Goal: Task Accomplishment & Management: Manage account settings

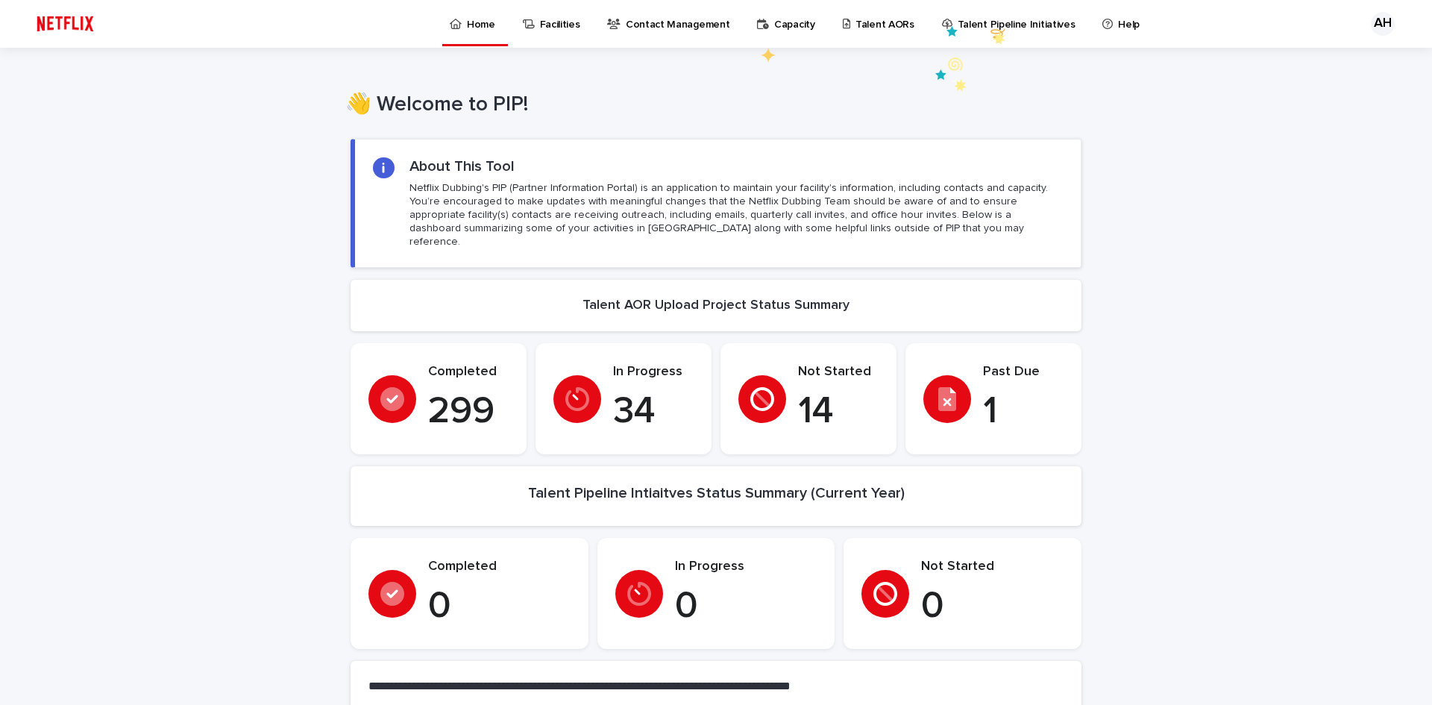
click at [889, 31] on link "Talent AORs" at bounding box center [881, 23] width 80 height 46
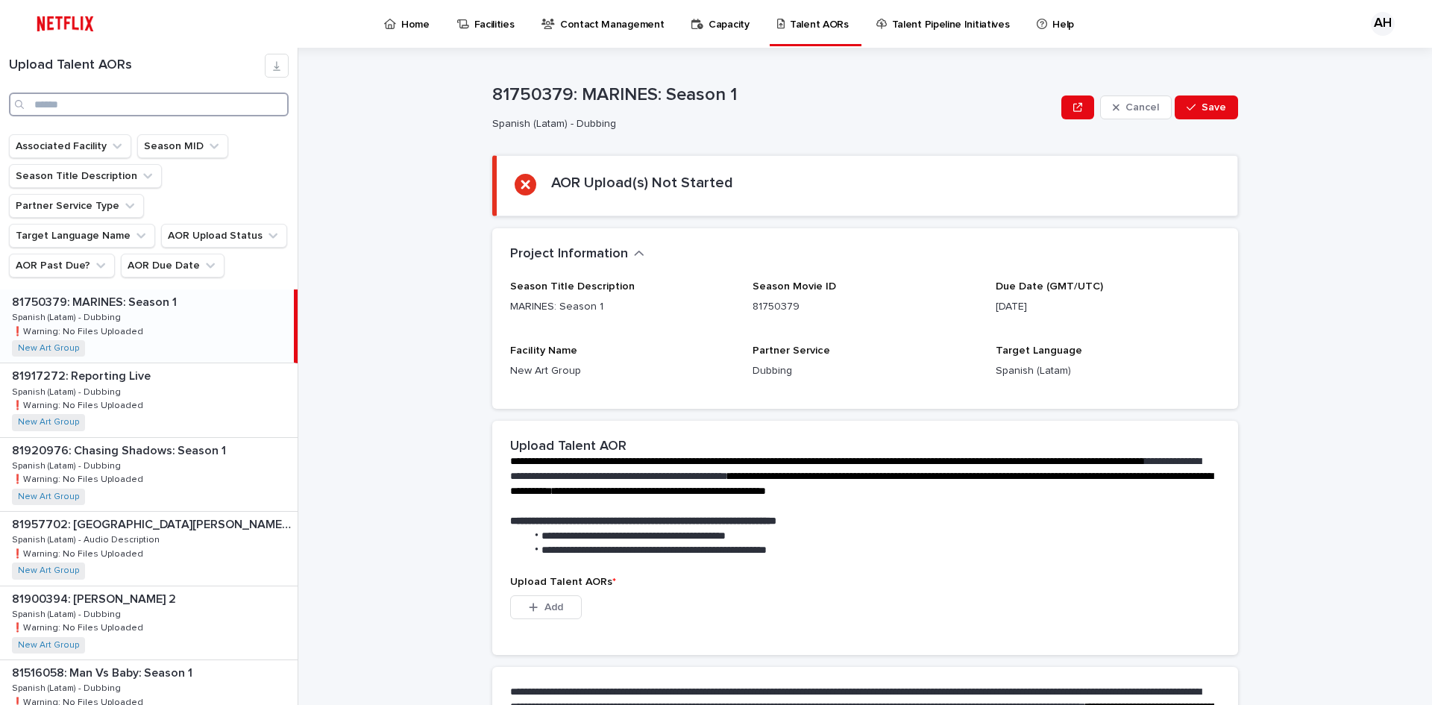
click at [71, 103] on input "Search" at bounding box center [149, 104] width 280 height 24
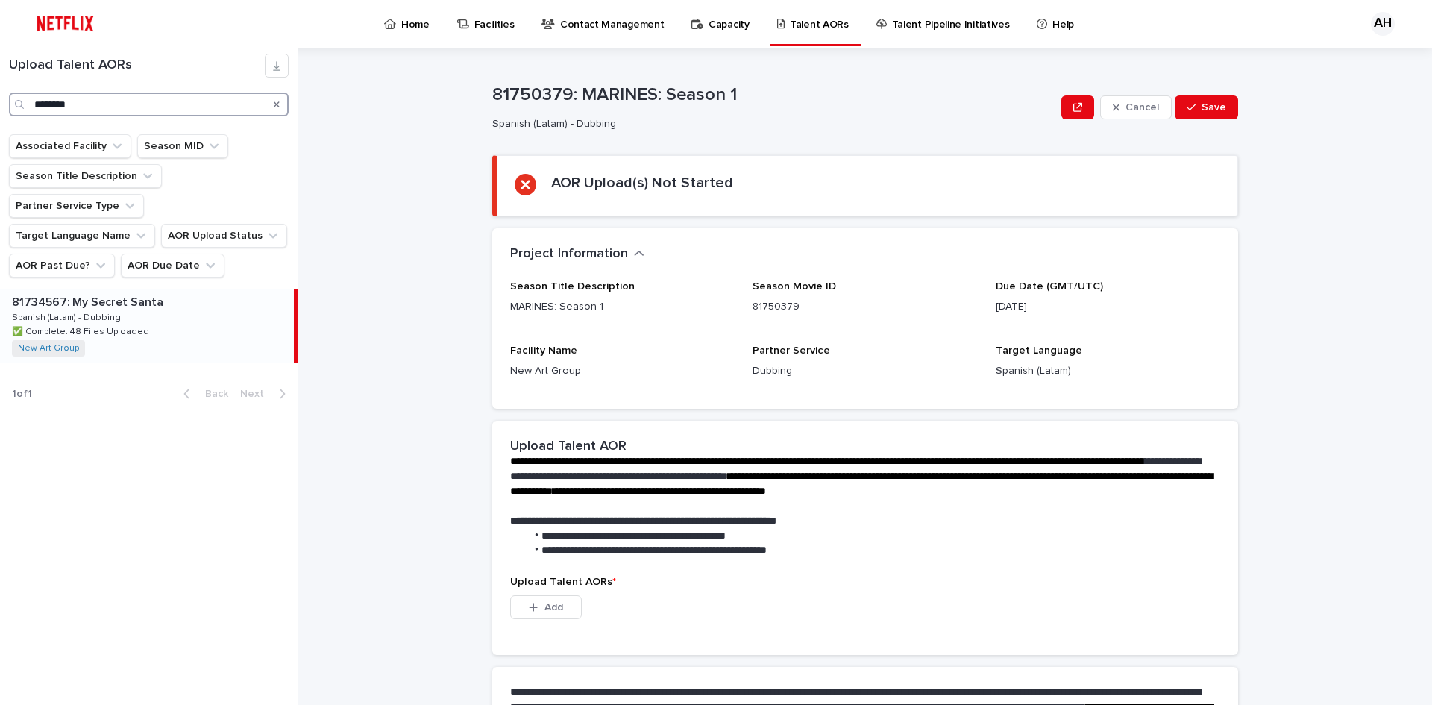
type input "********"
click at [124, 289] on div "81734567: My Secret Santa 81734567: My Secret Santa Spanish (Latam) - Dubbing S…" at bounding box center [147, 325] width 294 height 73
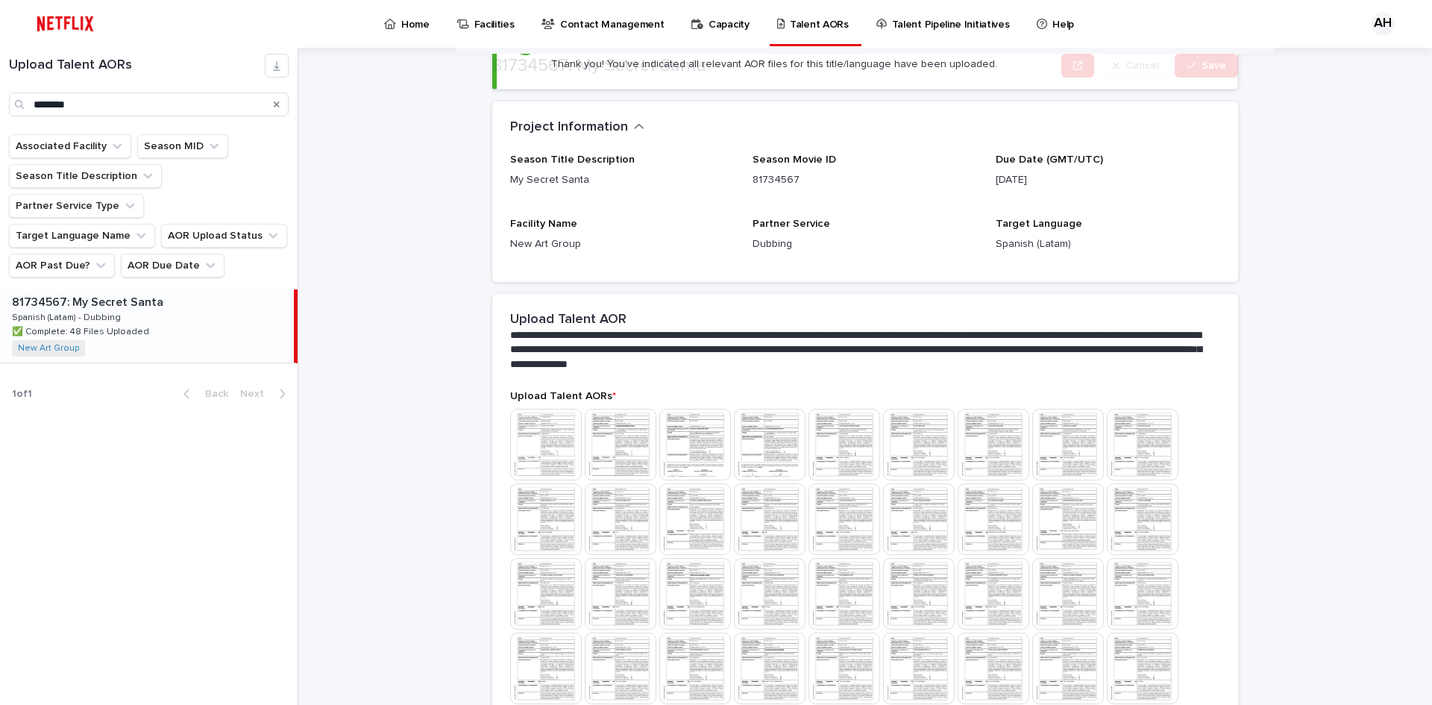
scroll to position [518, 0]
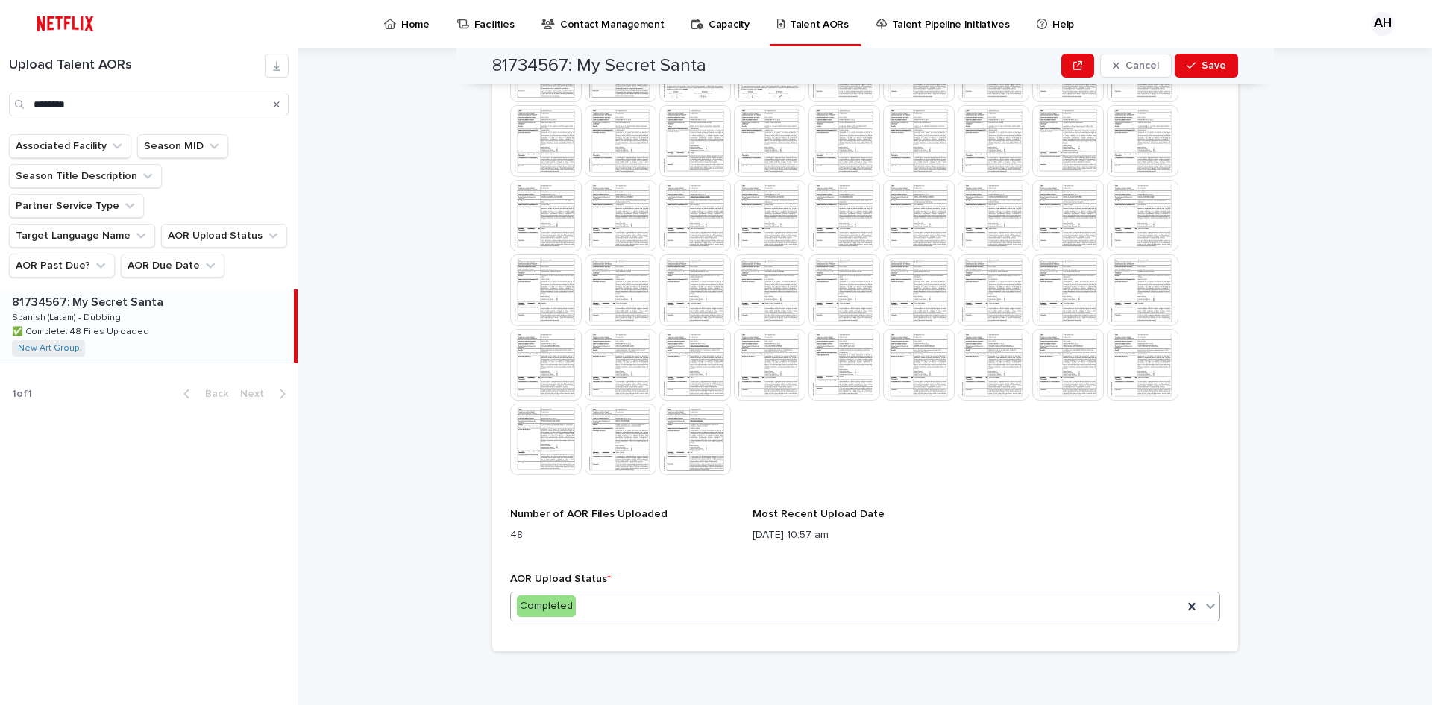
drag, startPoint x: 1059, startPoint y: 522, endPoint x: 929, endPoint y: 615, distance: 159.8
click at [1059, 522] on div "Upload Talent AORs * This file cannot be opened Download File Number of AOR Fil…" at bounding box center [865, 322] width 710 height 621
click at [605, 610] on div "Completed" at bounding box center [847, 606] width 672 height 25
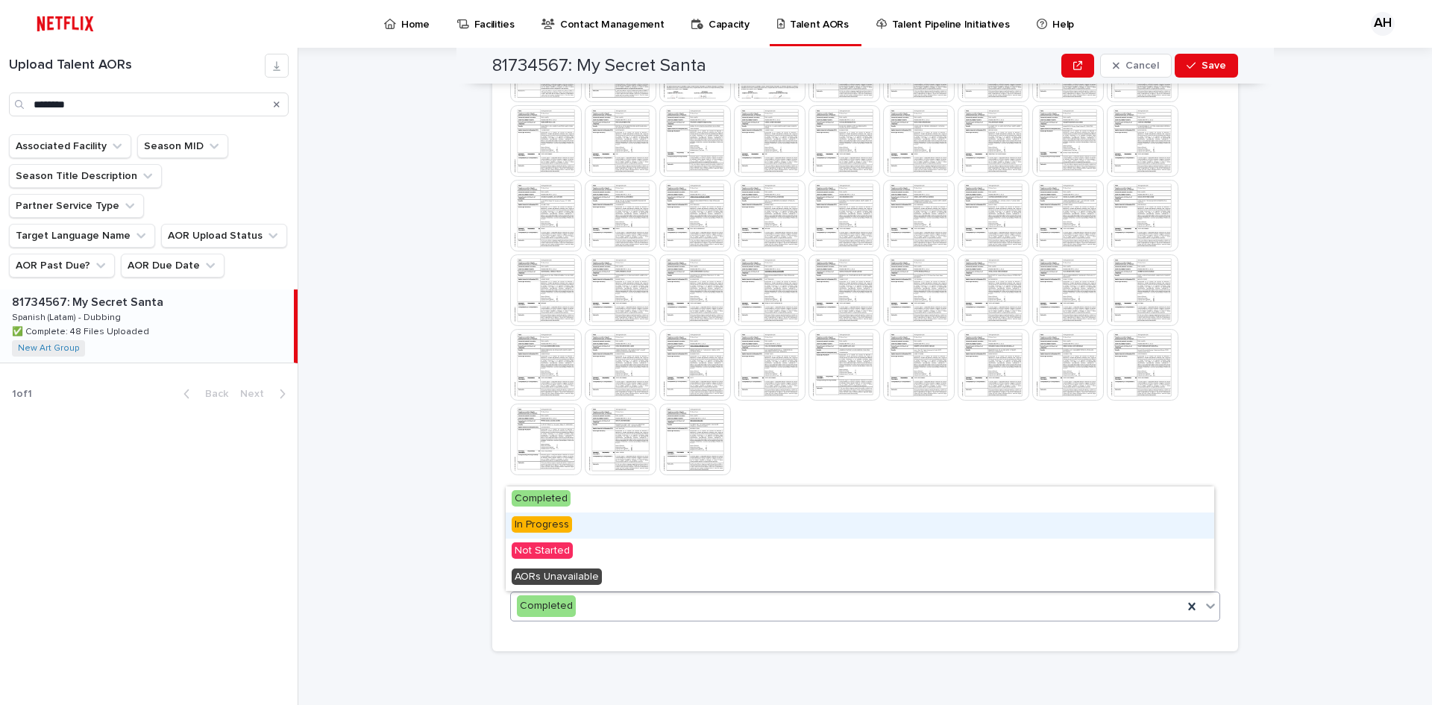
click at [531, 514] on div "In Progress" at bounding box center [860, 525] width 709 height 26
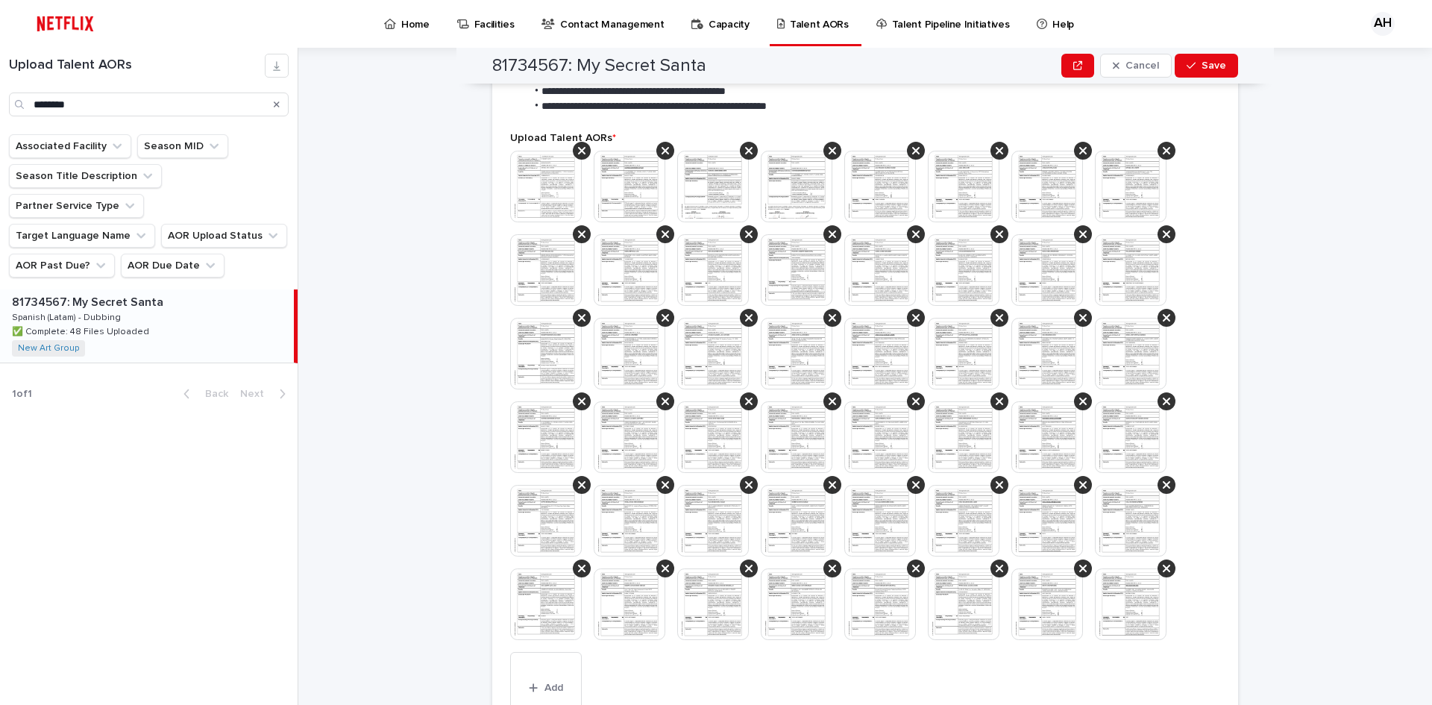
scroll to position [522, 0]
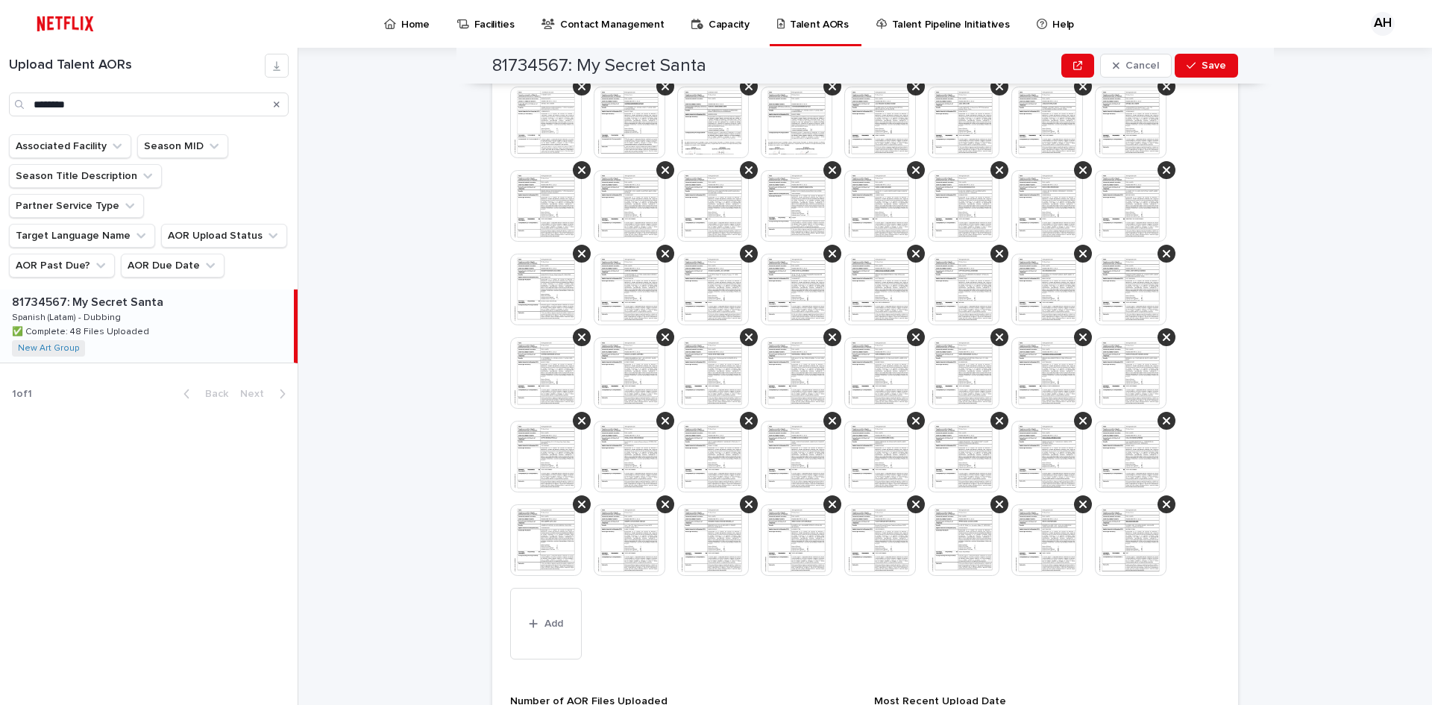
click at [882, 360] on img at bounding box center [880, 373] width 72 height 72
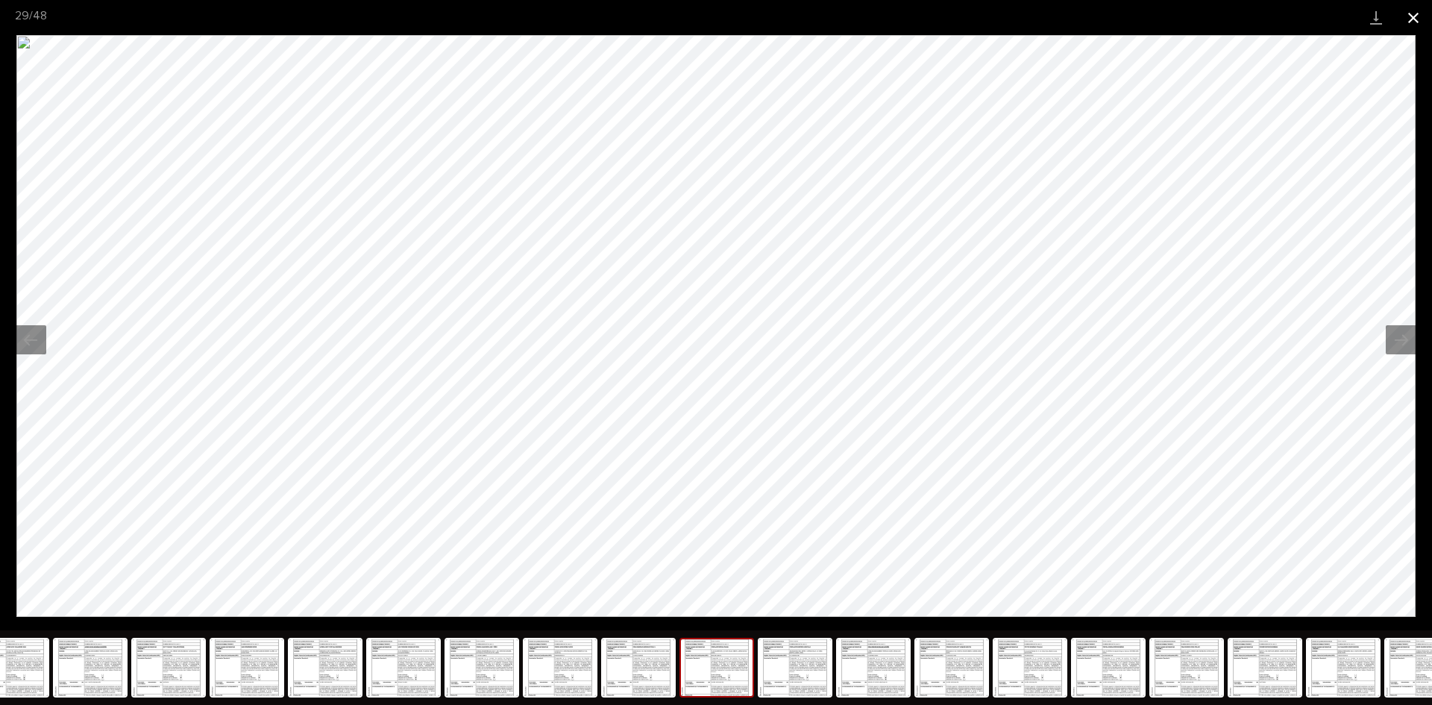
click at [1409, 13] on button "Close gallery" at bounding box center [1413, 17] width 37 height 35
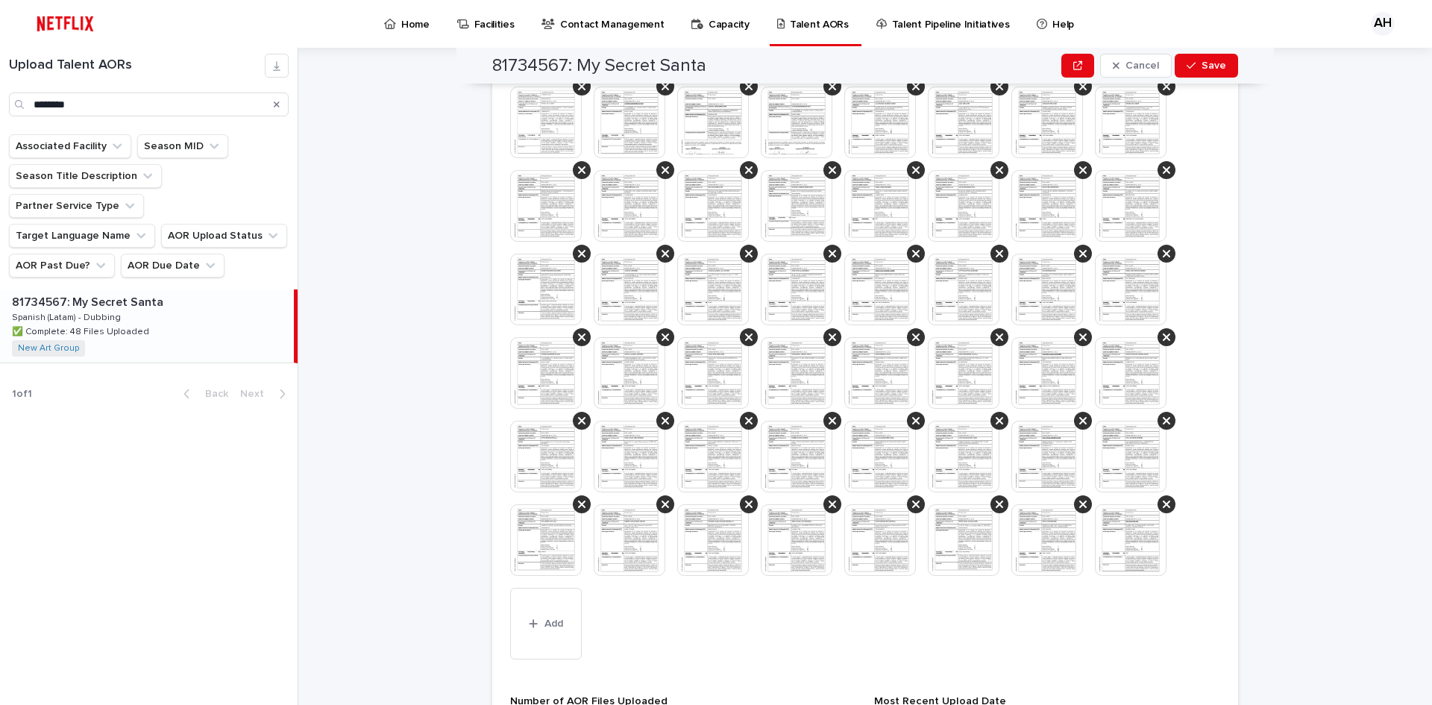
click at [950, 458] on img at bounding box center [964, 457] width 72 height 72
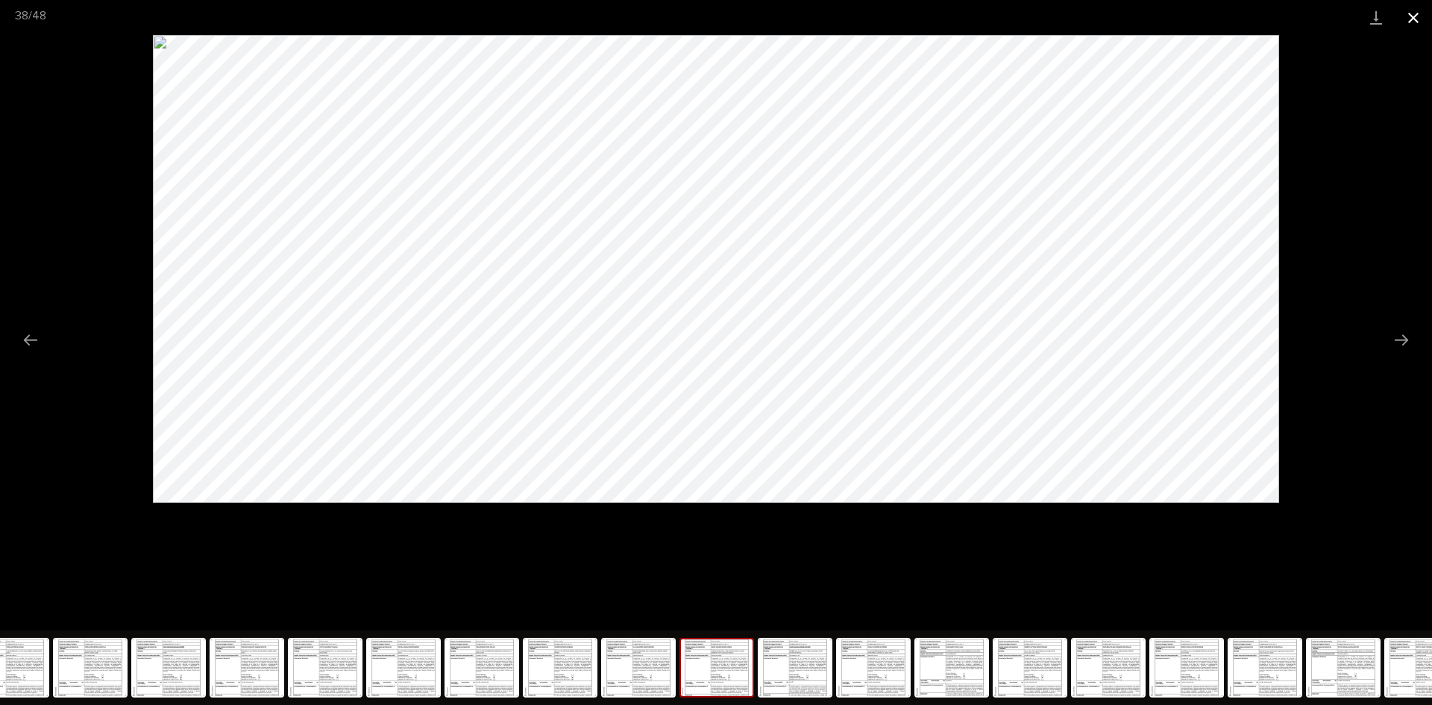
click at [1417, 15] on button "Close gallery" at bounding box center [1413, 17] width 37 height 35
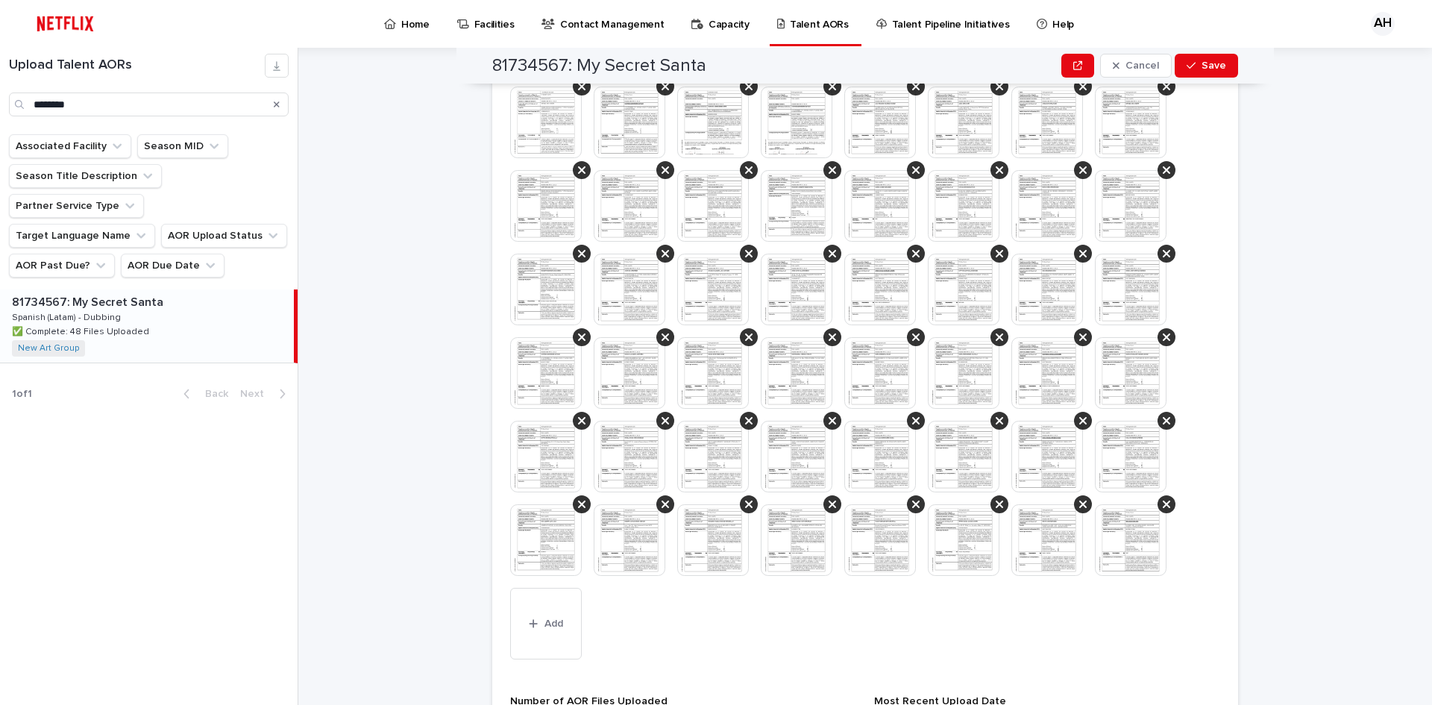
click at [973, 371] on img at bounding box center [964, 373] width 72 height 72
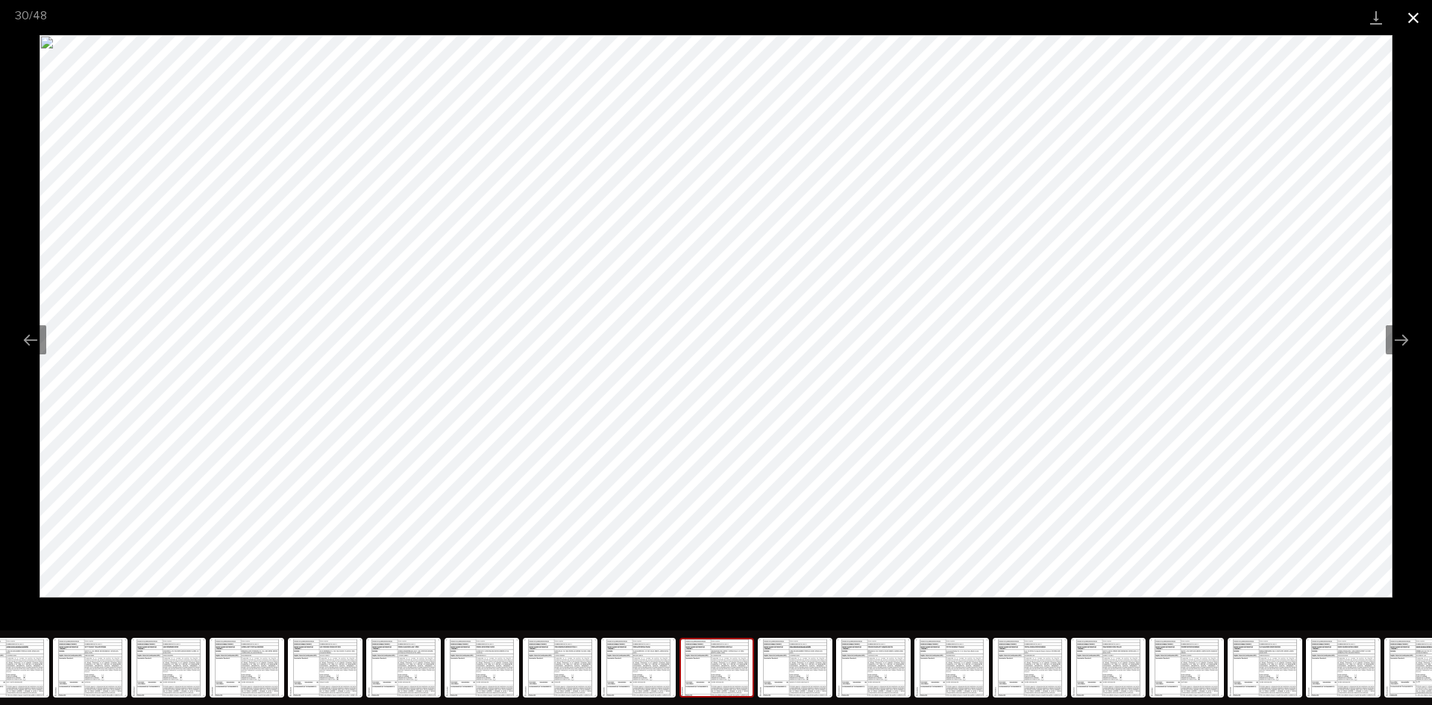
click at [1412, 29] on button "Close gallery" at bounding box center [1413, 17] width 37 height 35
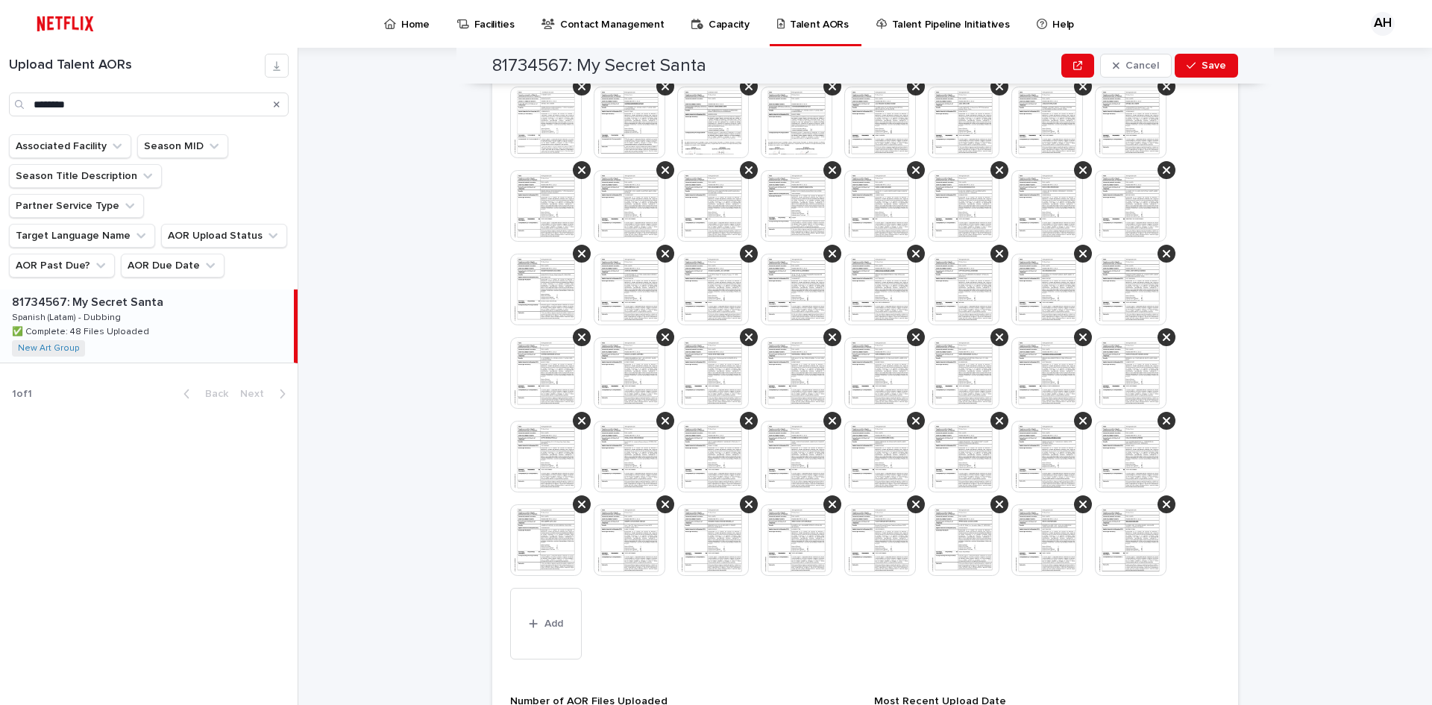
click at [1132, 374] on img at bounding box center [1131, 373] width 72 height 72
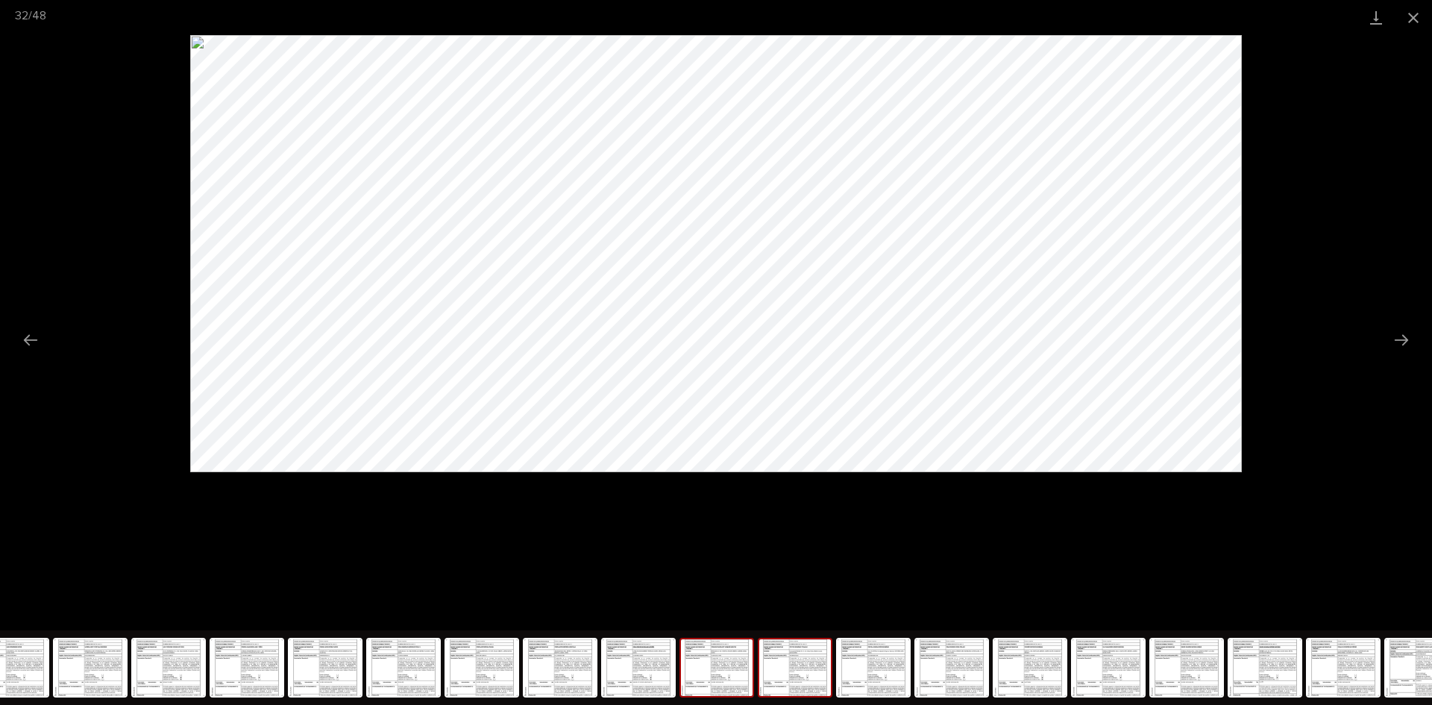
click at [795, 662] on img at bounding box center [795, 667] width 72 height 57
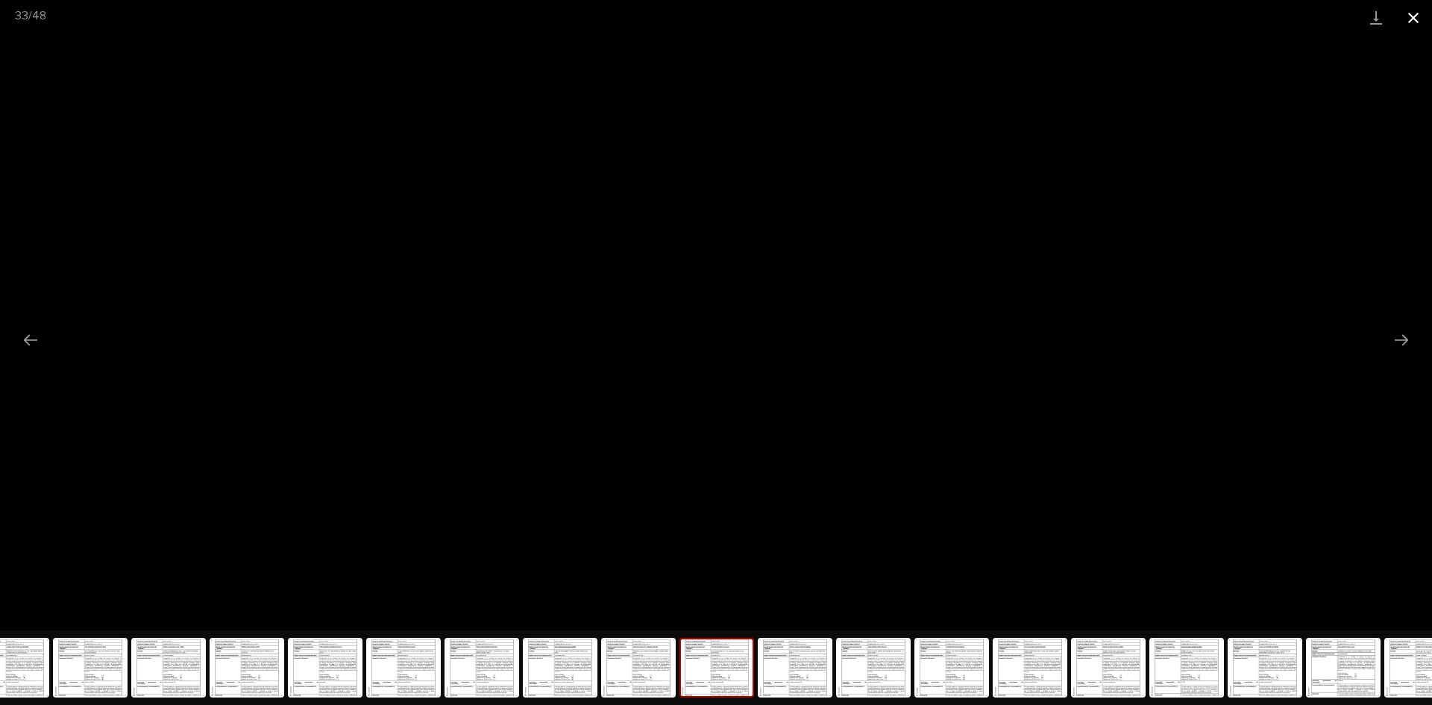
click at [1408, 16] on button "Close gallery" at bounding box center [1413, 17] width 37 height 35
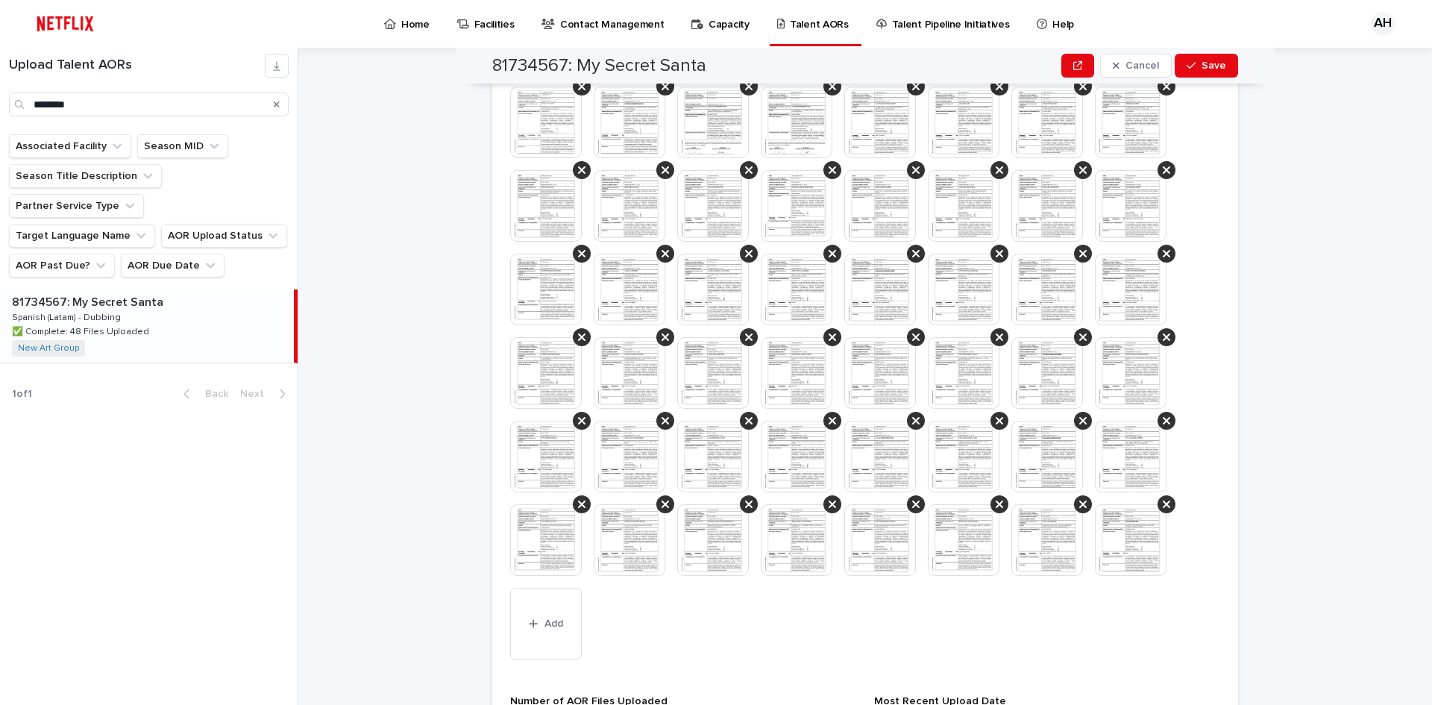
click at [527, 445] on img at bounding box center [546, 457] width 72 height 72
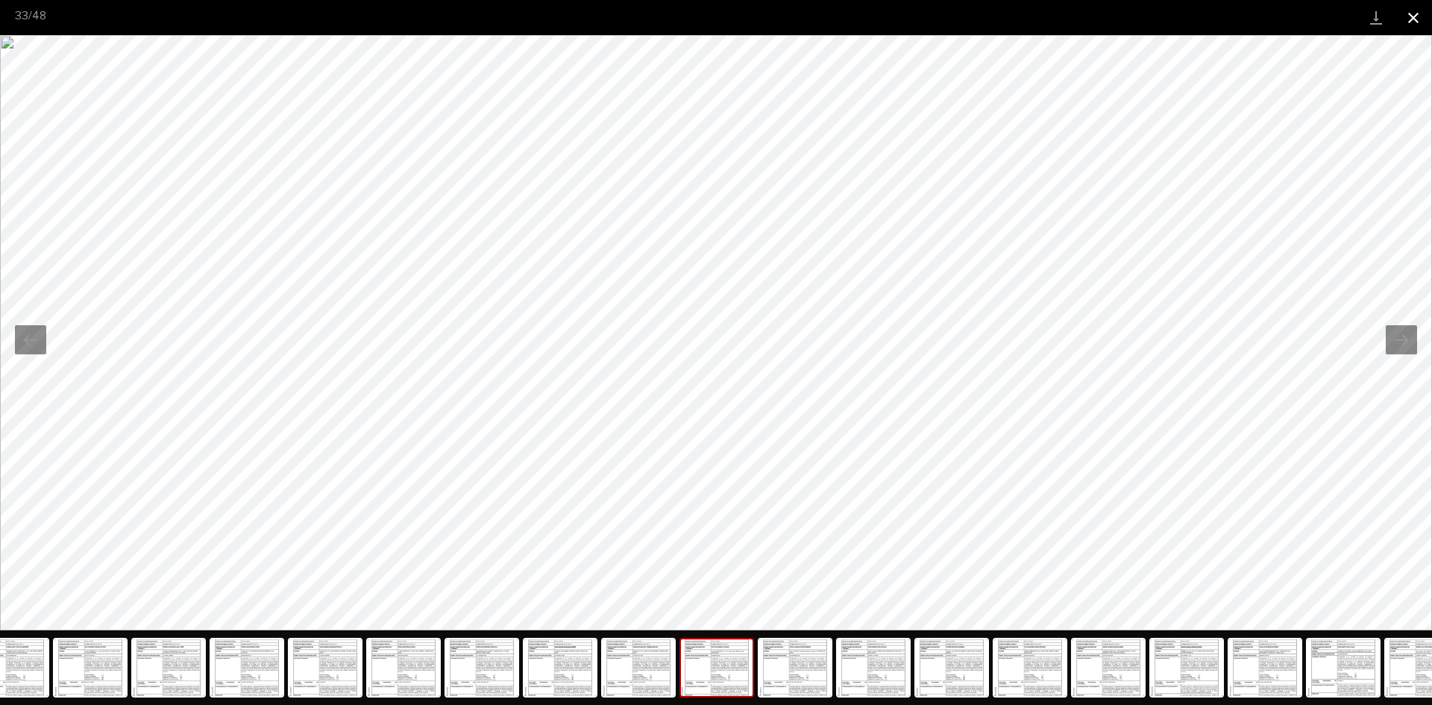
click at [1408, 27] on button "Close gallery" at bounding box center [1413, 17] width 37 height 35
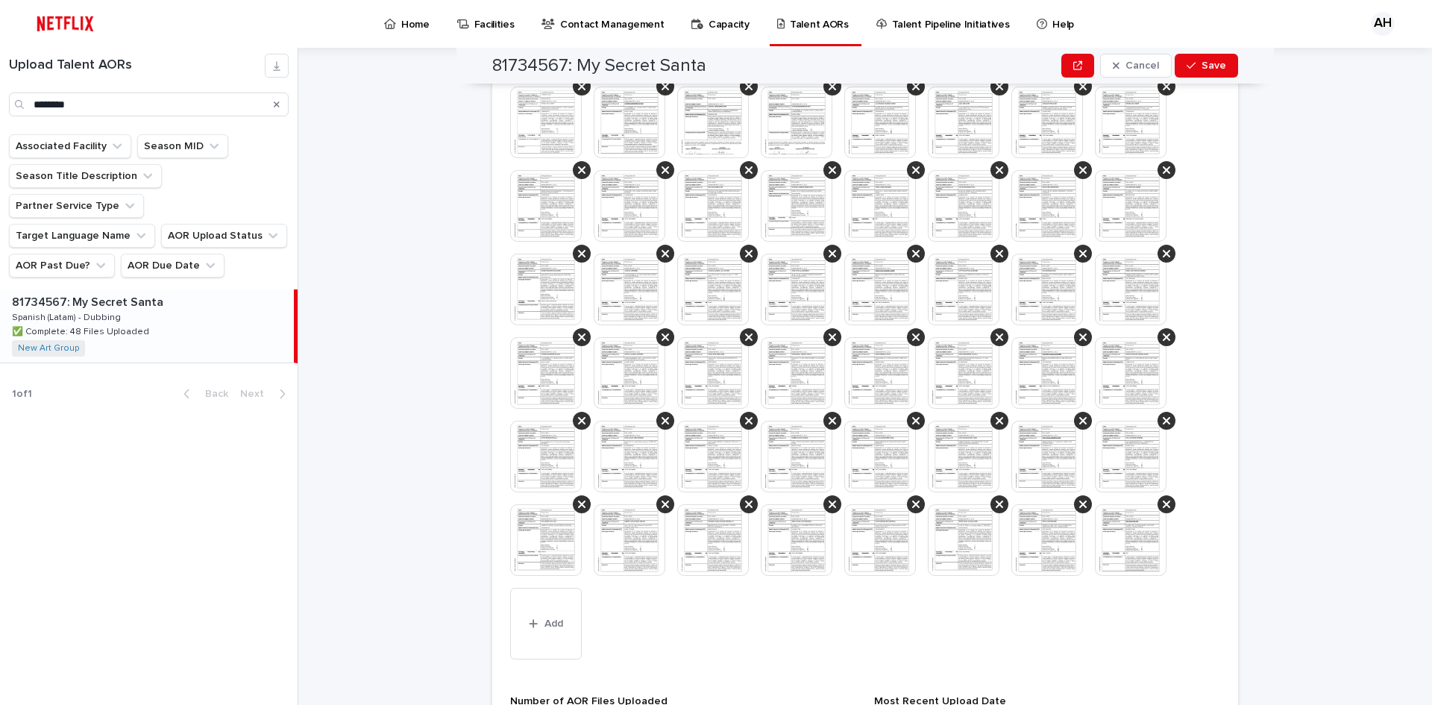
click at [639, 466] on img at bounding box center [630, 457] width 72 height 72
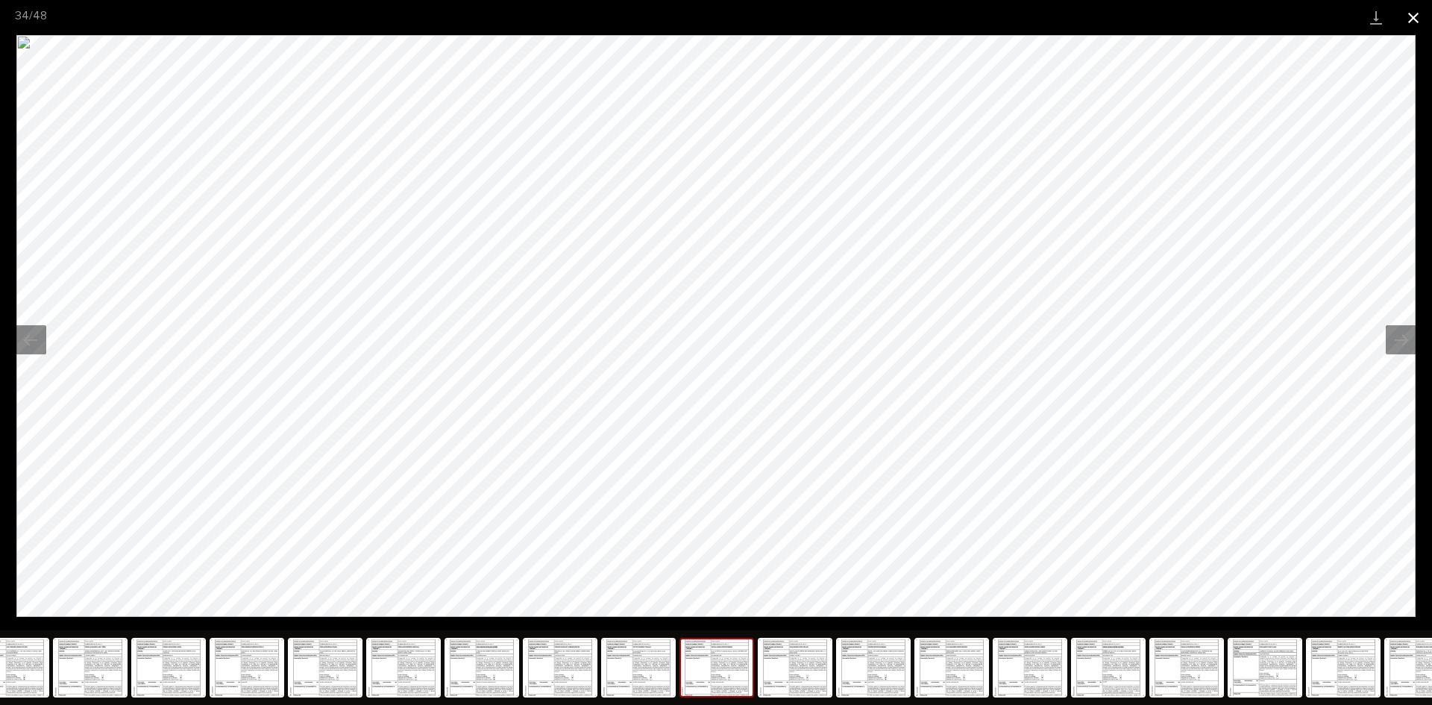
click at [1411, 22] on button "Close gallery" at bounding box center [1413, 17] width 37 height 35
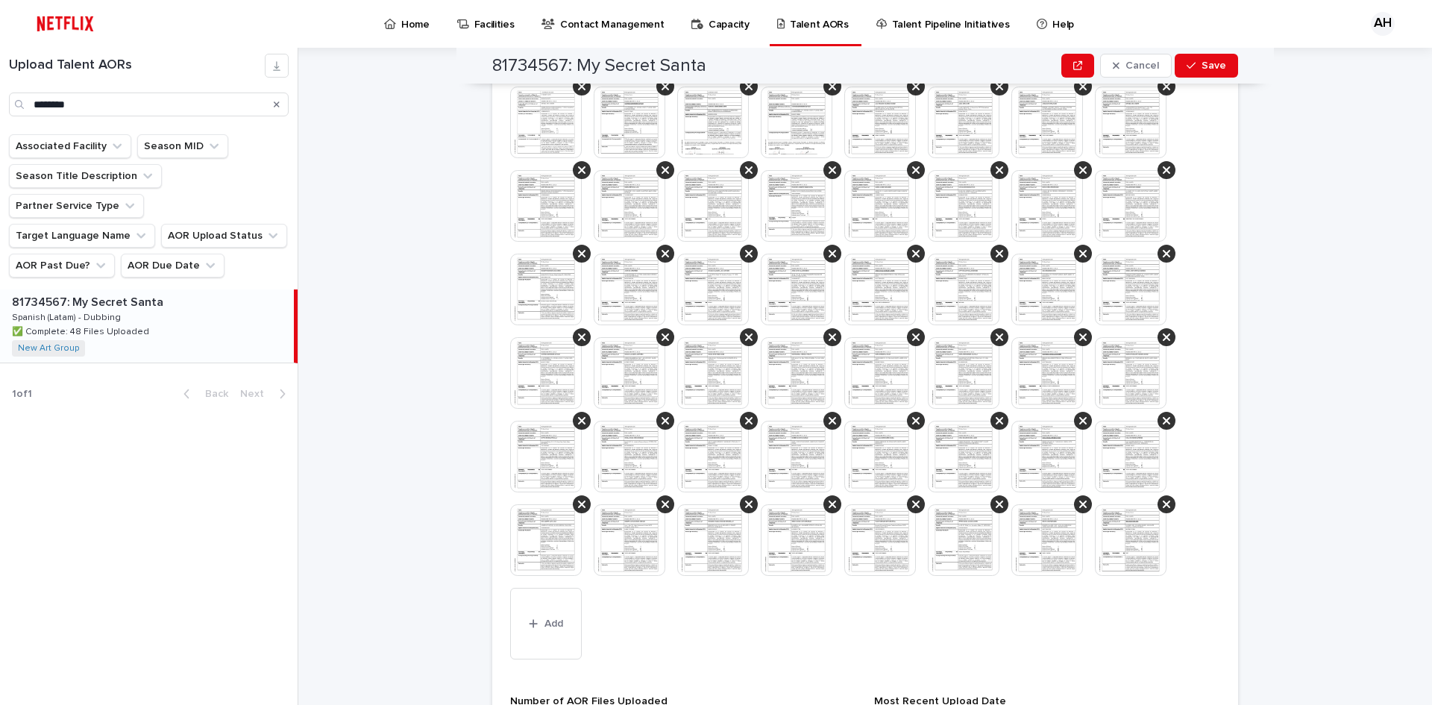
click at [636, 456] on img at bounding box center [630, 457] width 72 height 72
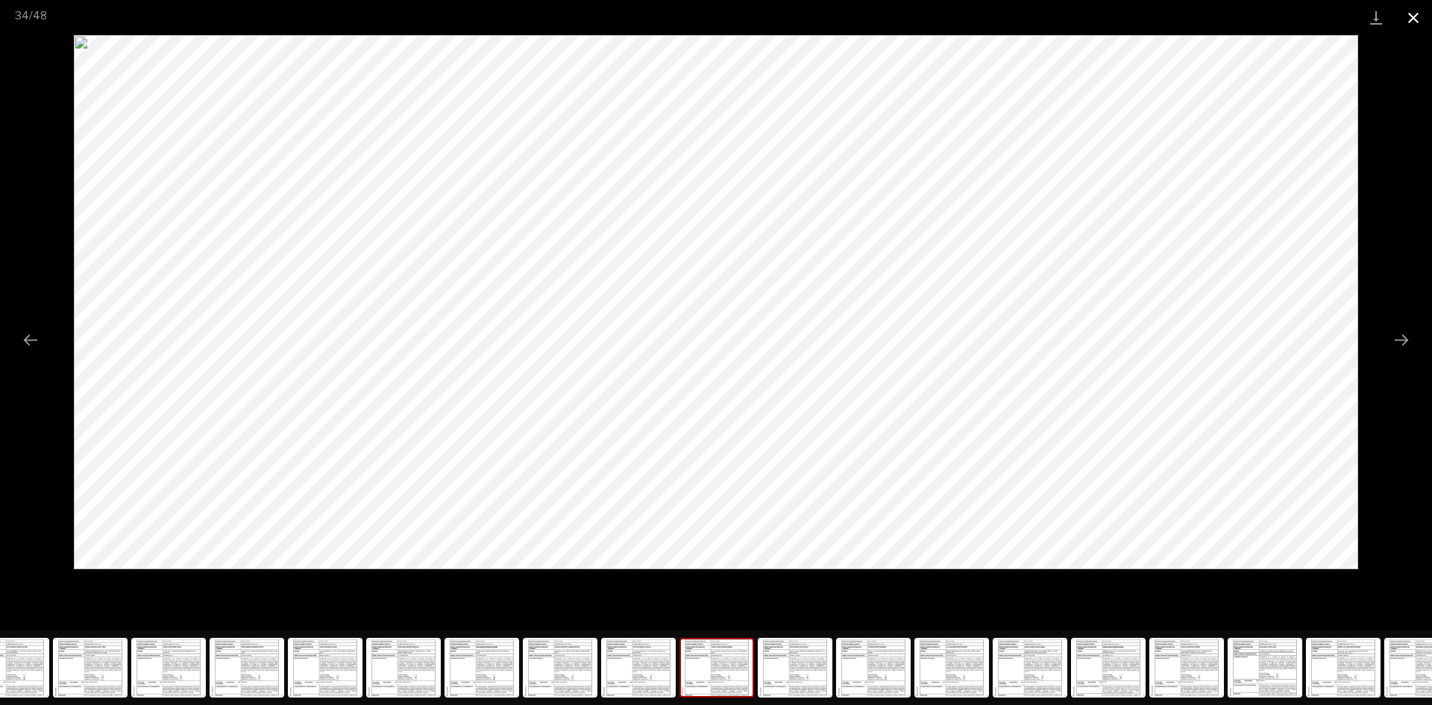
click at [1413, 14] on button "Close gallery" at bounding box center [1413, 17] width 37 height 35
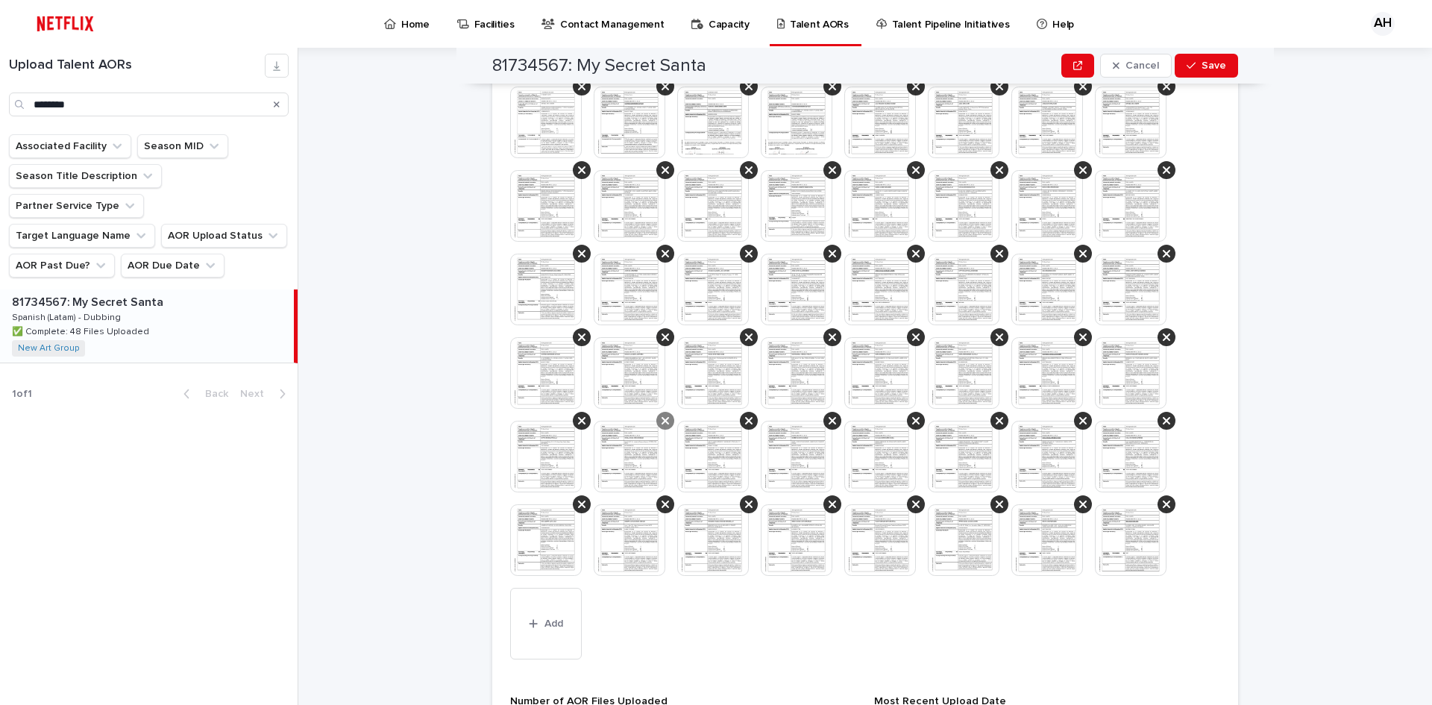
click at [662, 418] on icon at bounding box center [665, 420] width 7 height 7
click at [970, 609] on div "This file cannot be opened Download File Add" at bounding box center [865, 376] width 710 height 579
click at [535, 619] on div "button" at bounding box center [536, 623] width 15 height 10
click at [536, 621] on div "button" at bounding box center [536, 623] width 15 height 10
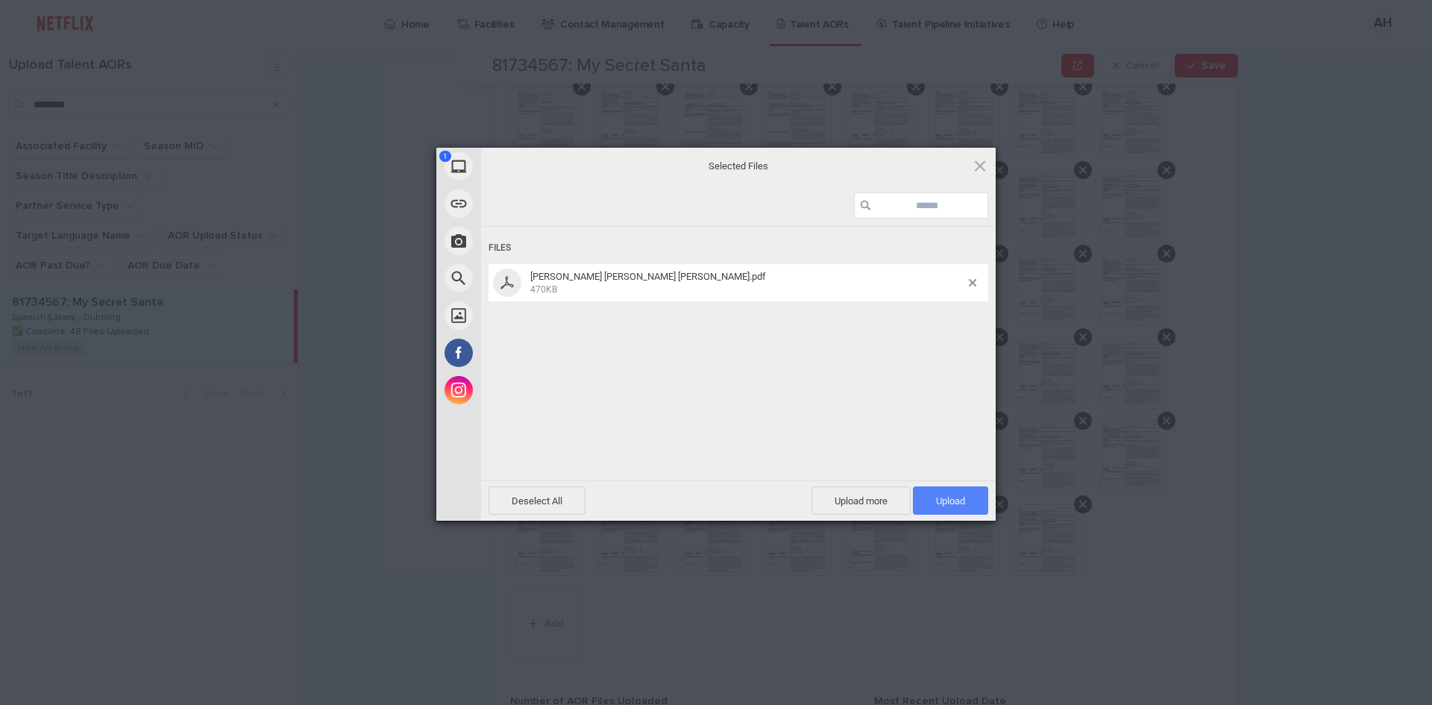
click at [949, 501] on span "Upload 1" at bounding box center [950, 500] width 29 height 11
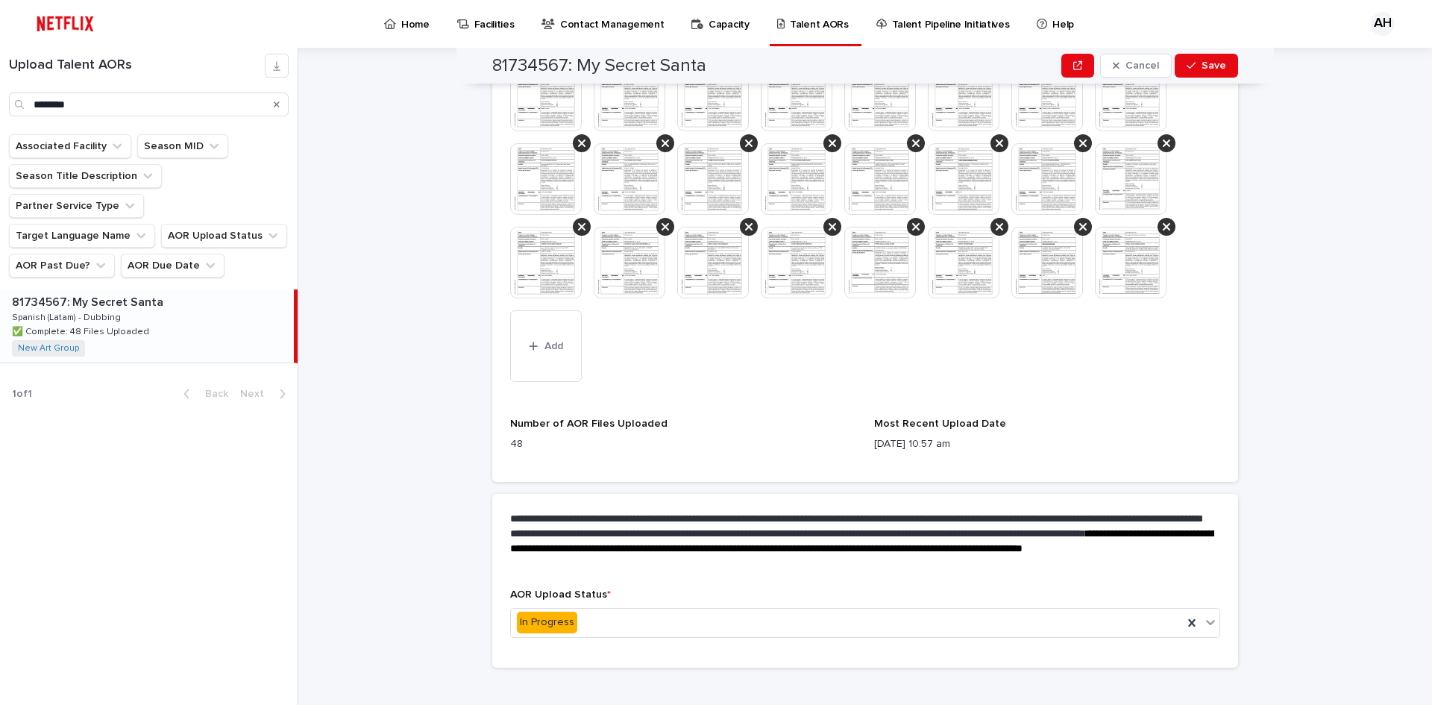
scroll to position [814, 0]
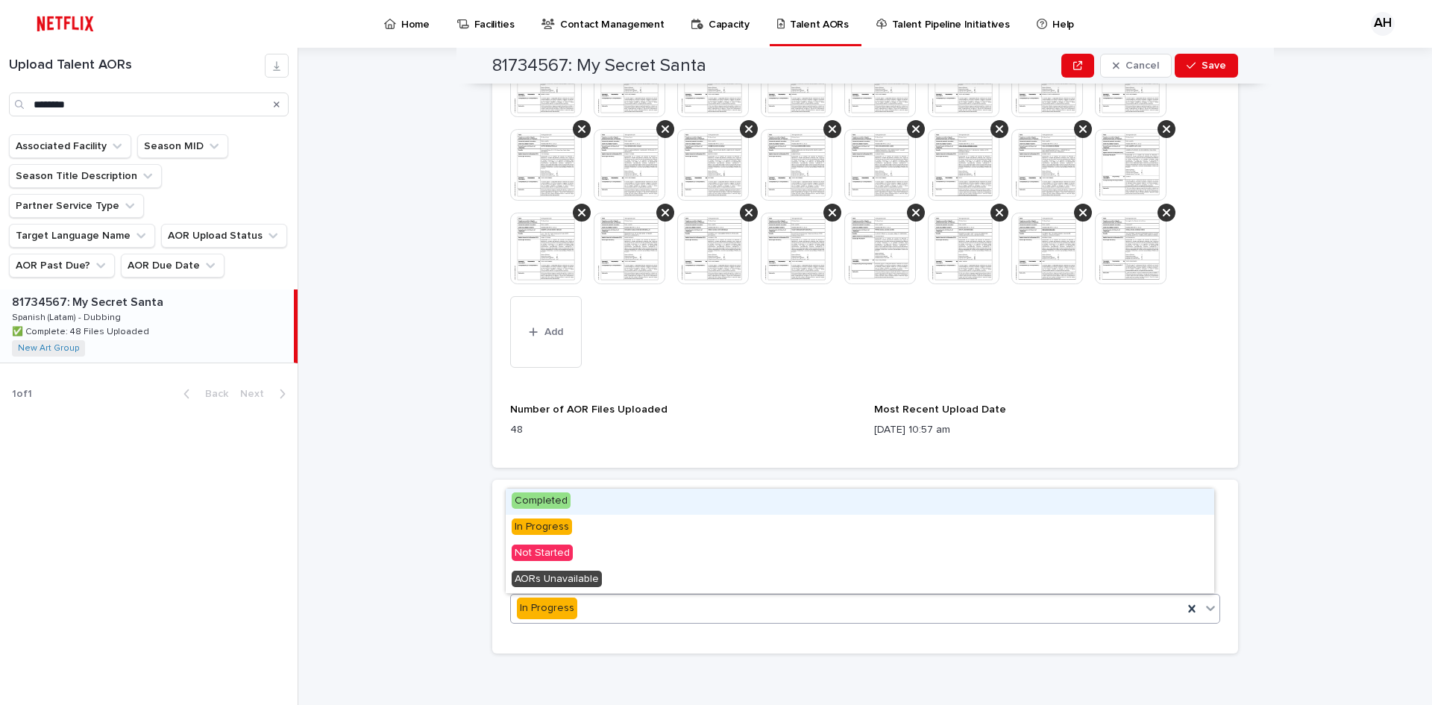
click at [542, 502] on span "Completed" at bounding box center [541, 500] width 59 height 16
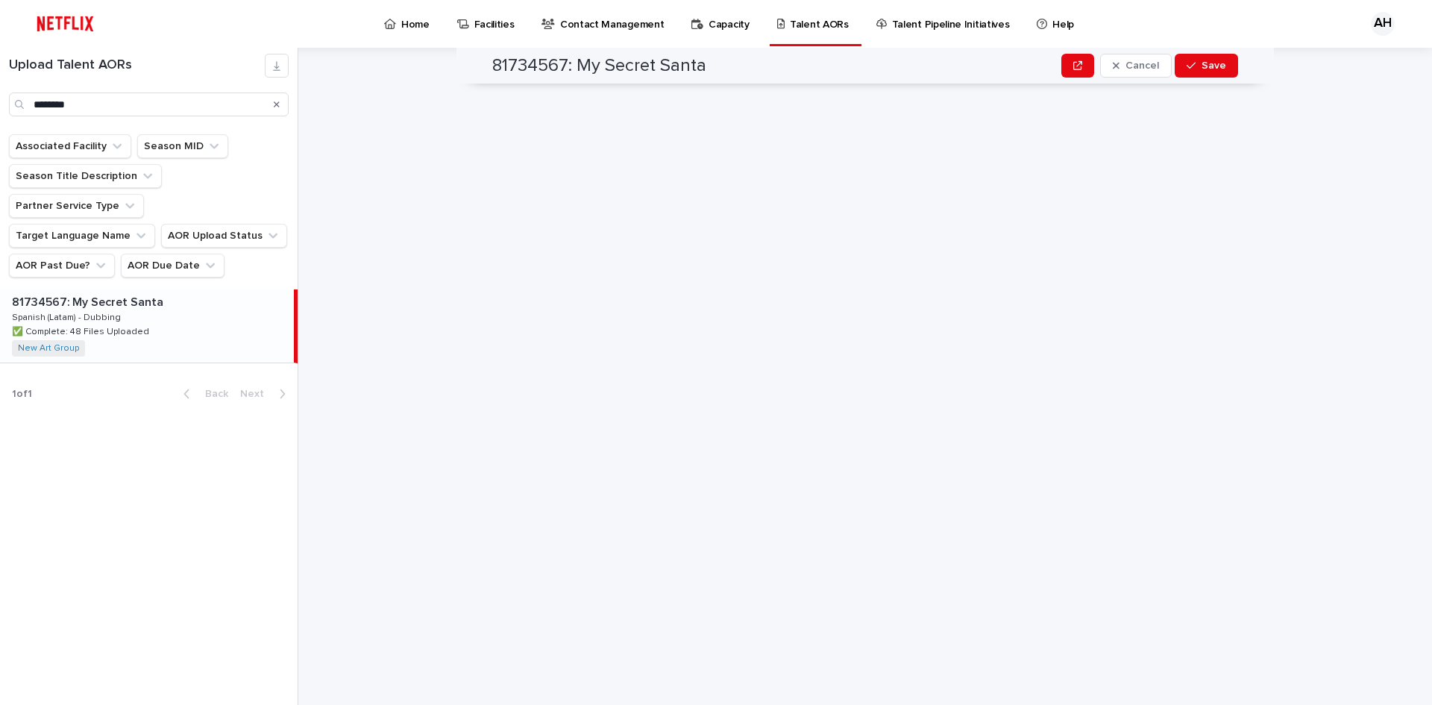
scroll to position [0, 0]
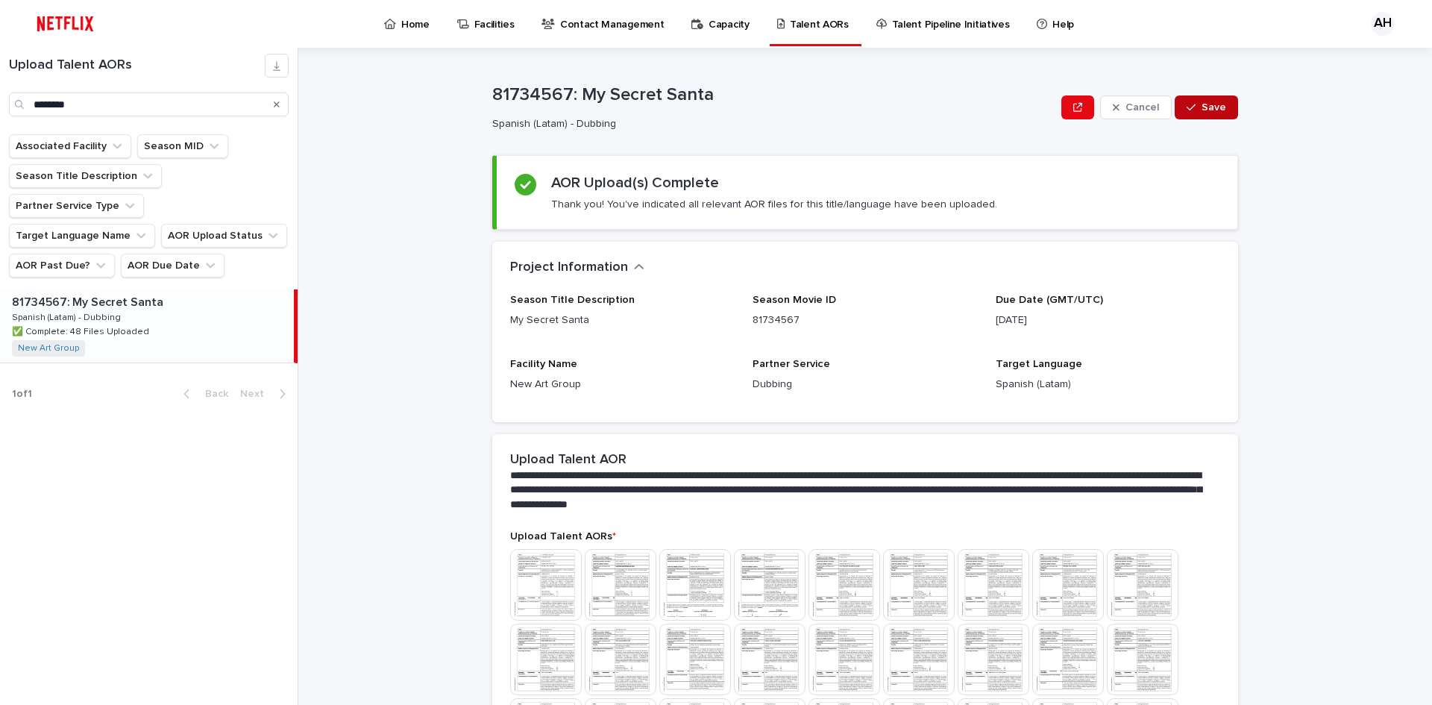
click at [1202, 112] on span "Save" at bounding box center [1214, 107] width 25 height 10
